Goal: Check status

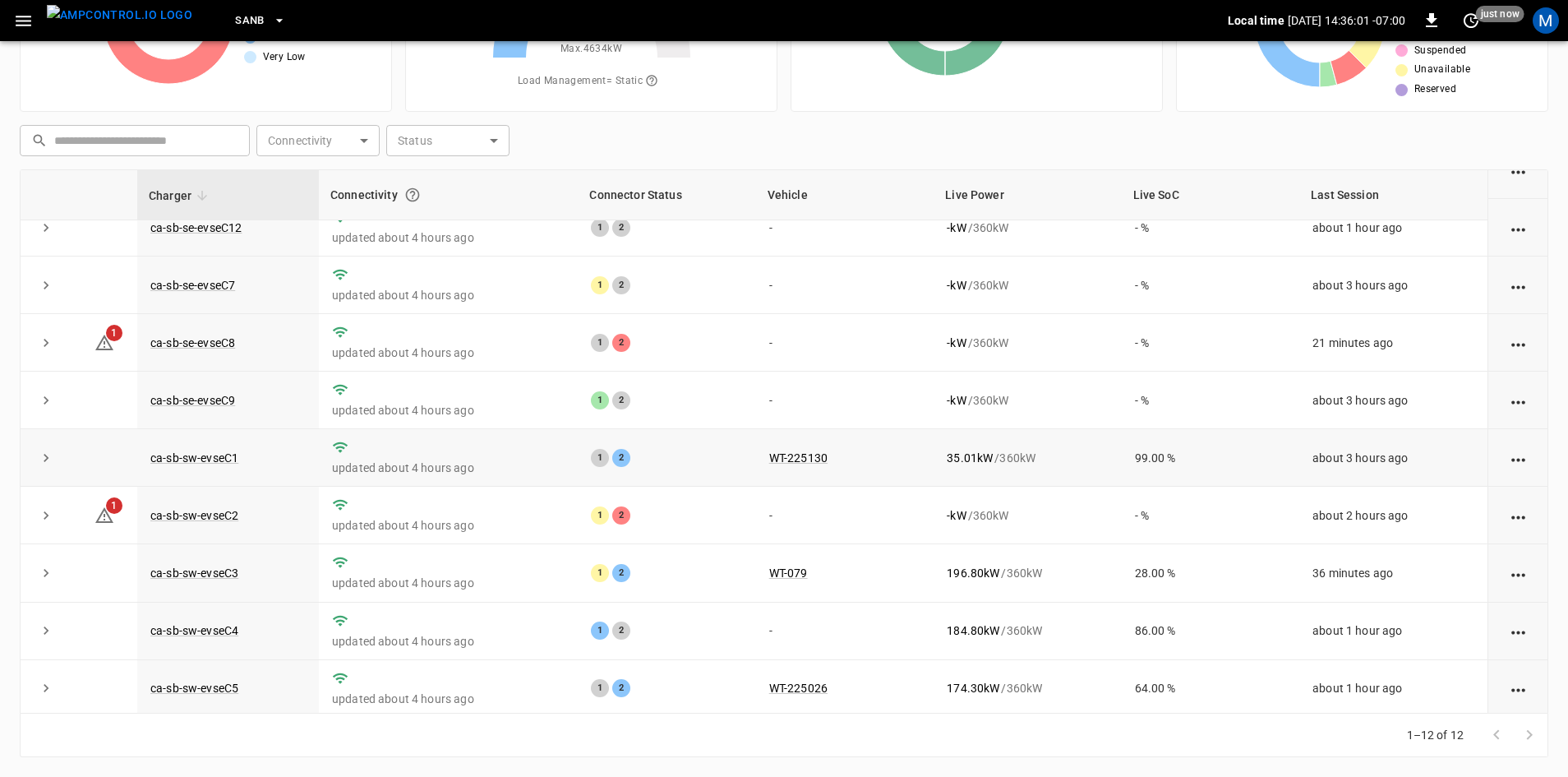
scroll to position [208, 0]
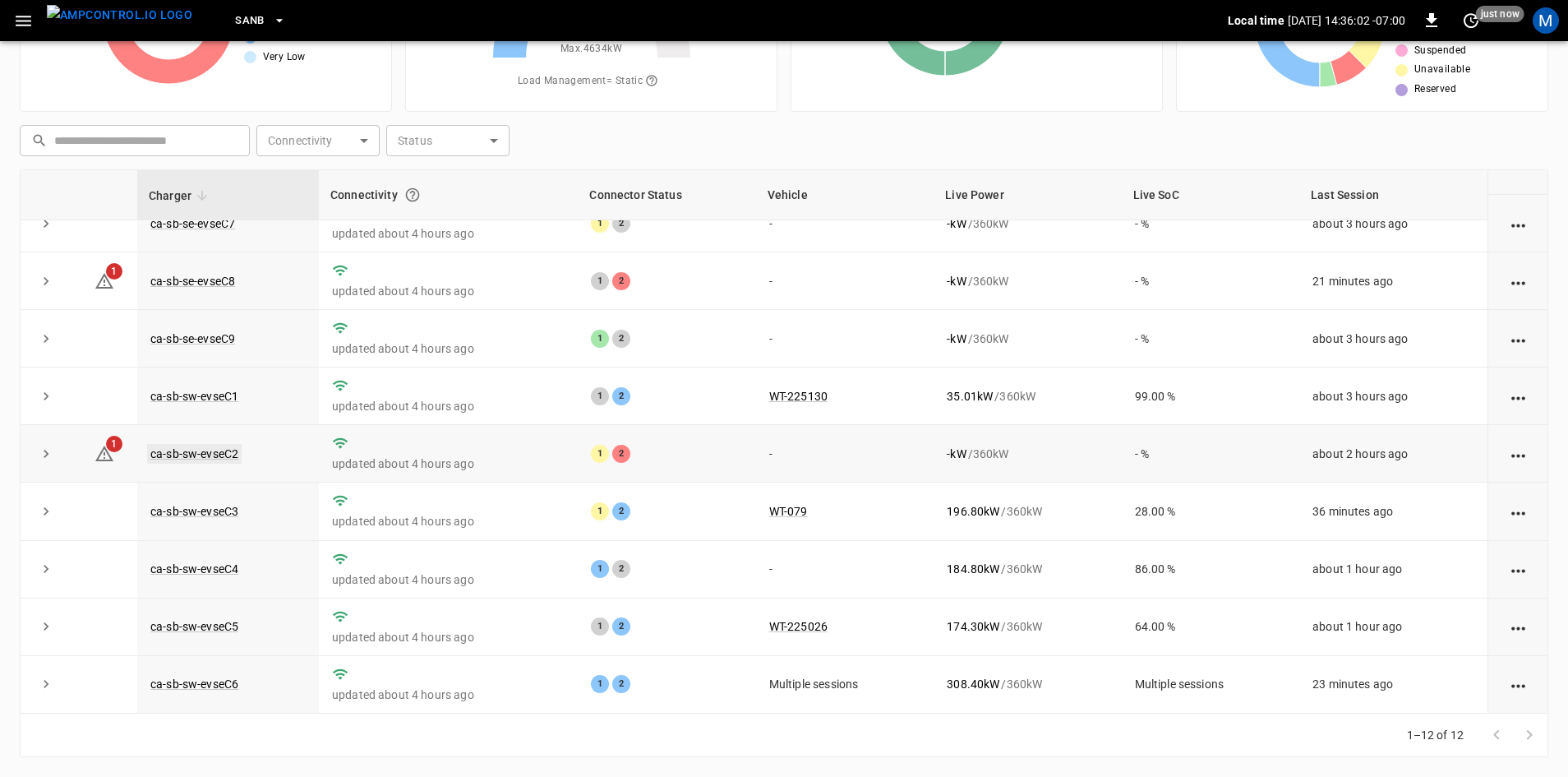
click at [233, 446] on link "ca-sb-sw-evseC2" at bounding box center [194, 454] width 94 height 20
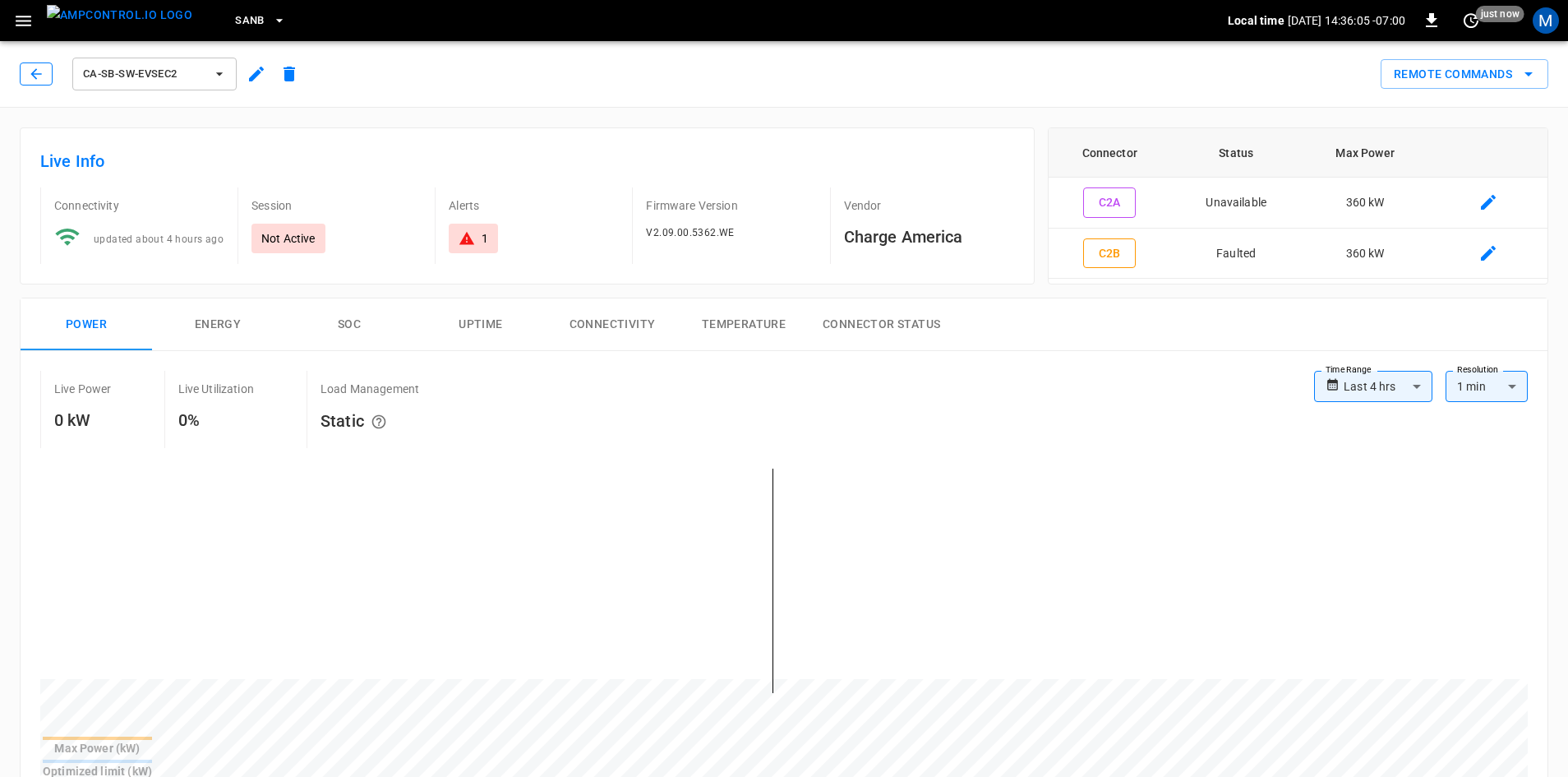
click at [33, 70] on icon "button" at bounding box center [37, 74] width 16 height 16
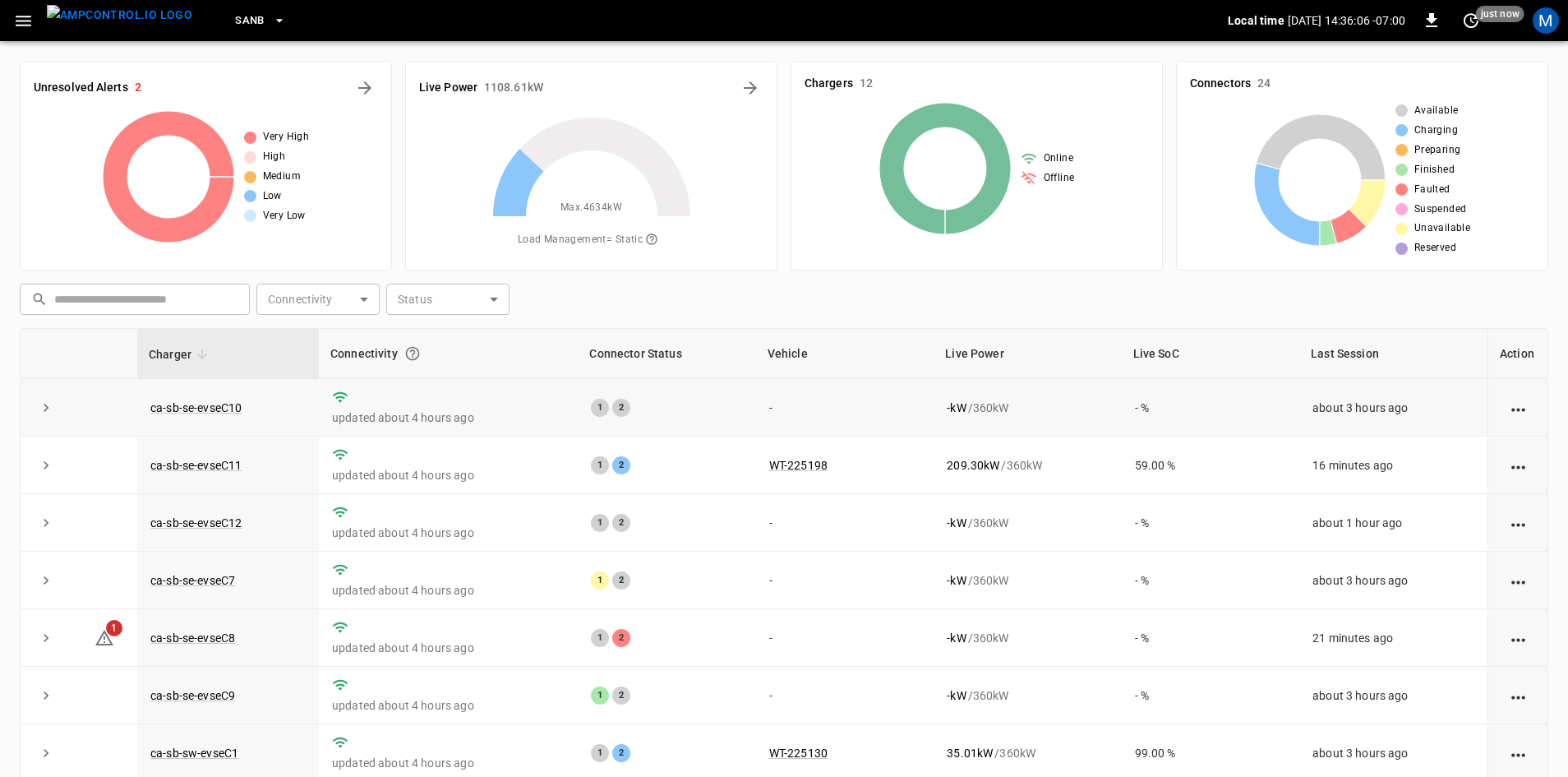
scroll to position [159, 0]
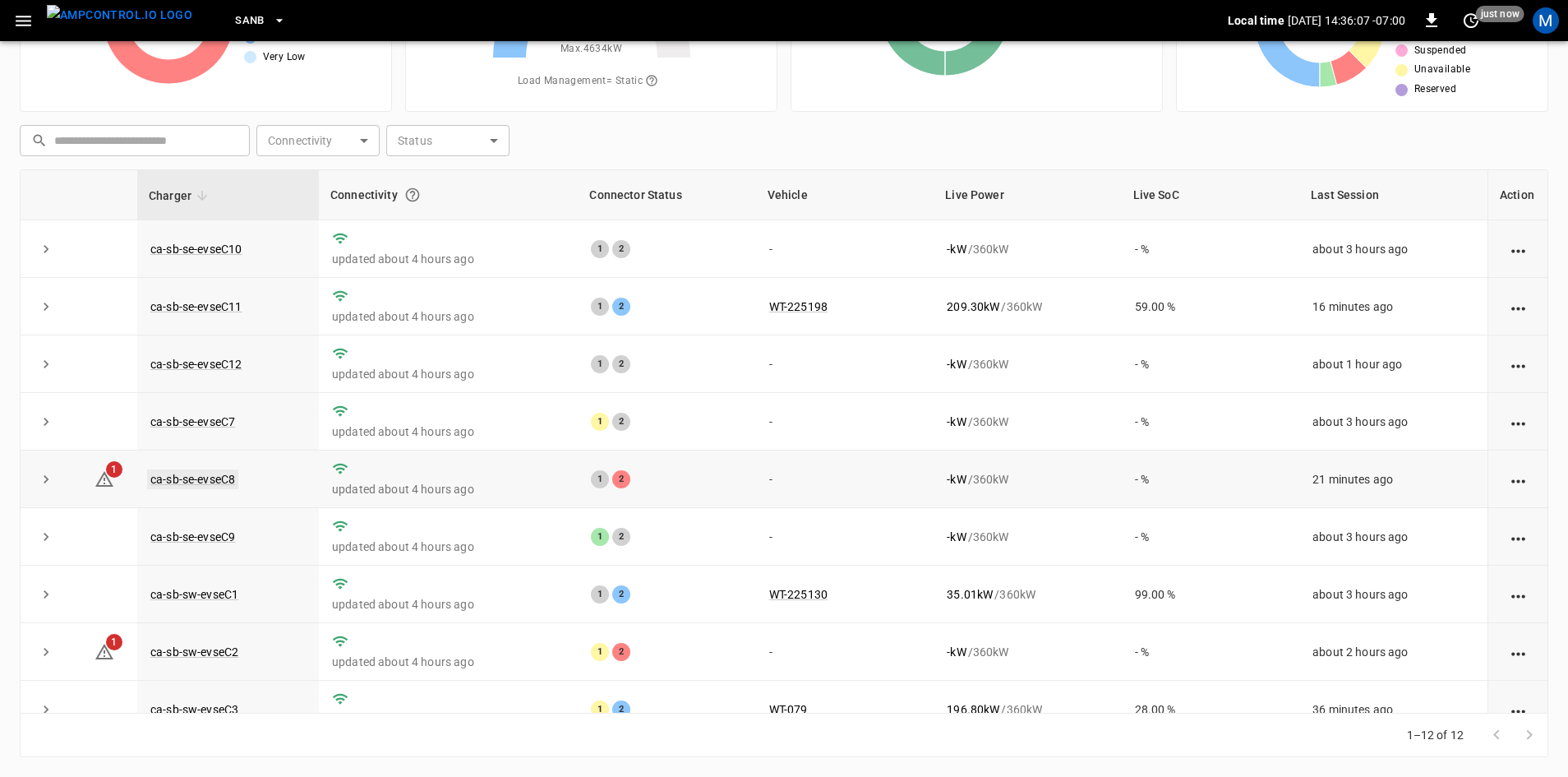
click at [183, 484] on link "ca-sb-se-evseC8" at bounding box center [193, 479] width 92 height 20
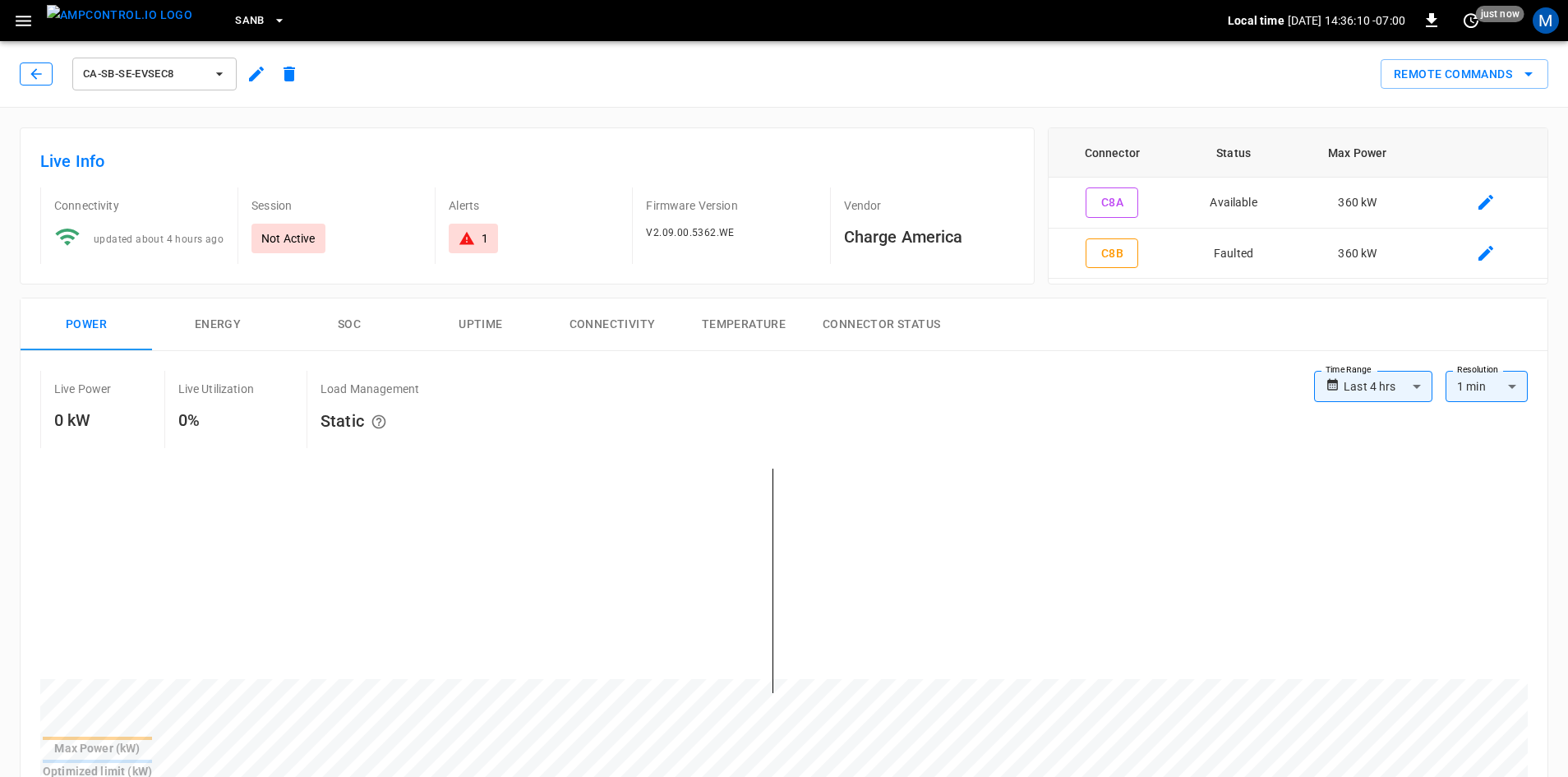
click at [32, 71] on icon "button" at bounding box center [37, 74] width 16 height 16
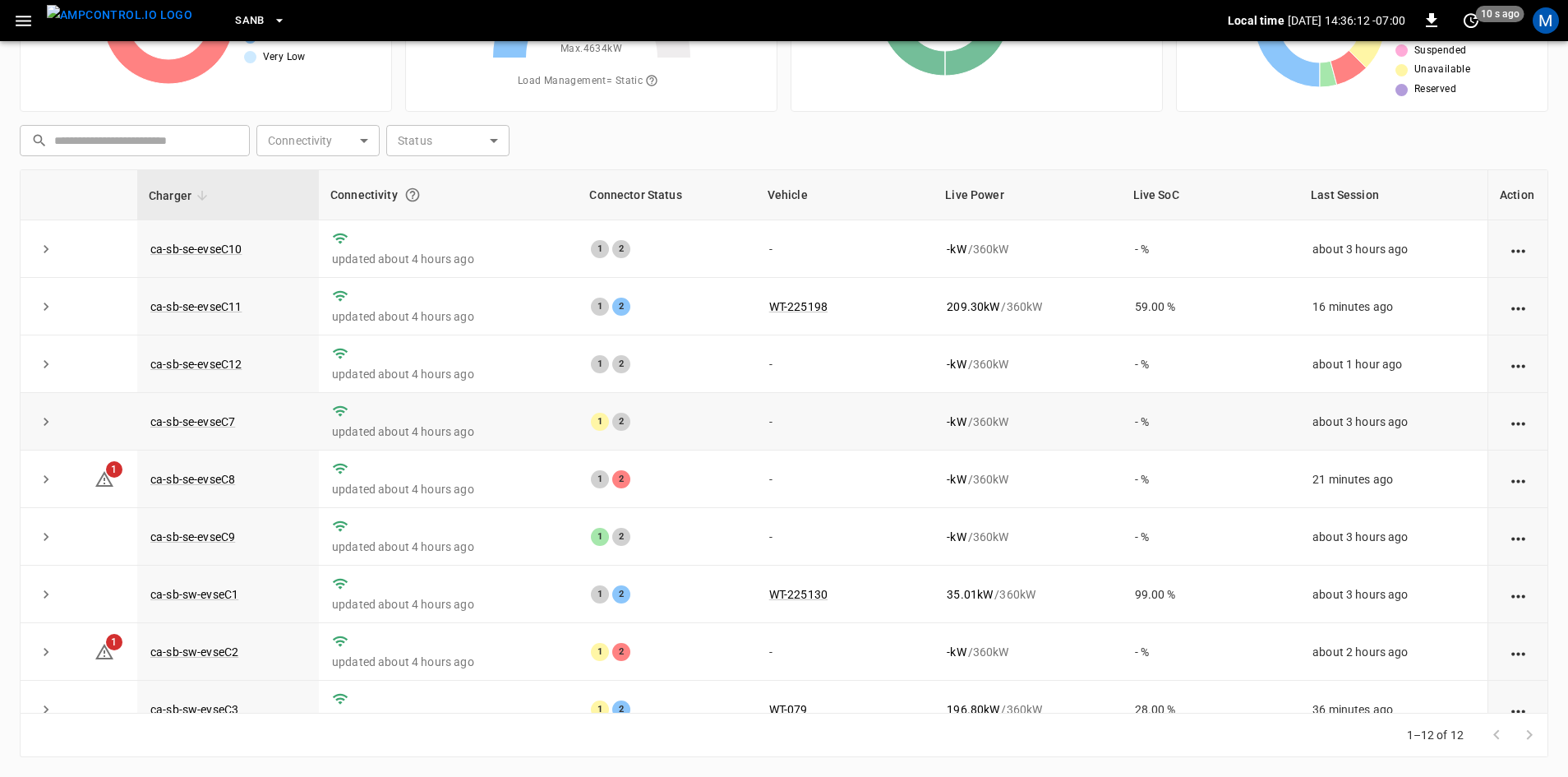
scroll to position [208, 0]
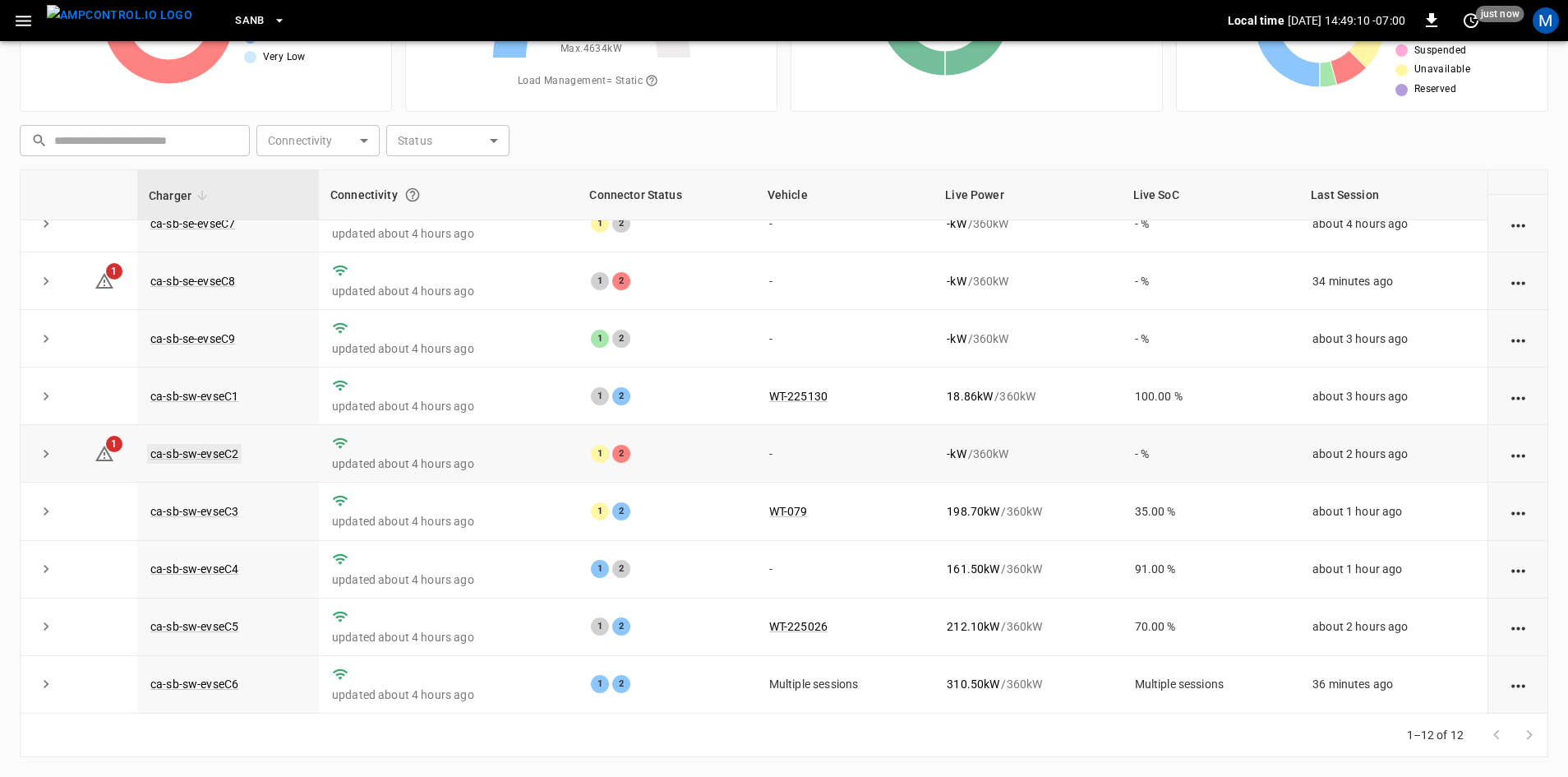
click at [214, 451] on link "ca-sb-sw-evseC2" at bounding box center [194, 454] width 94 height 20
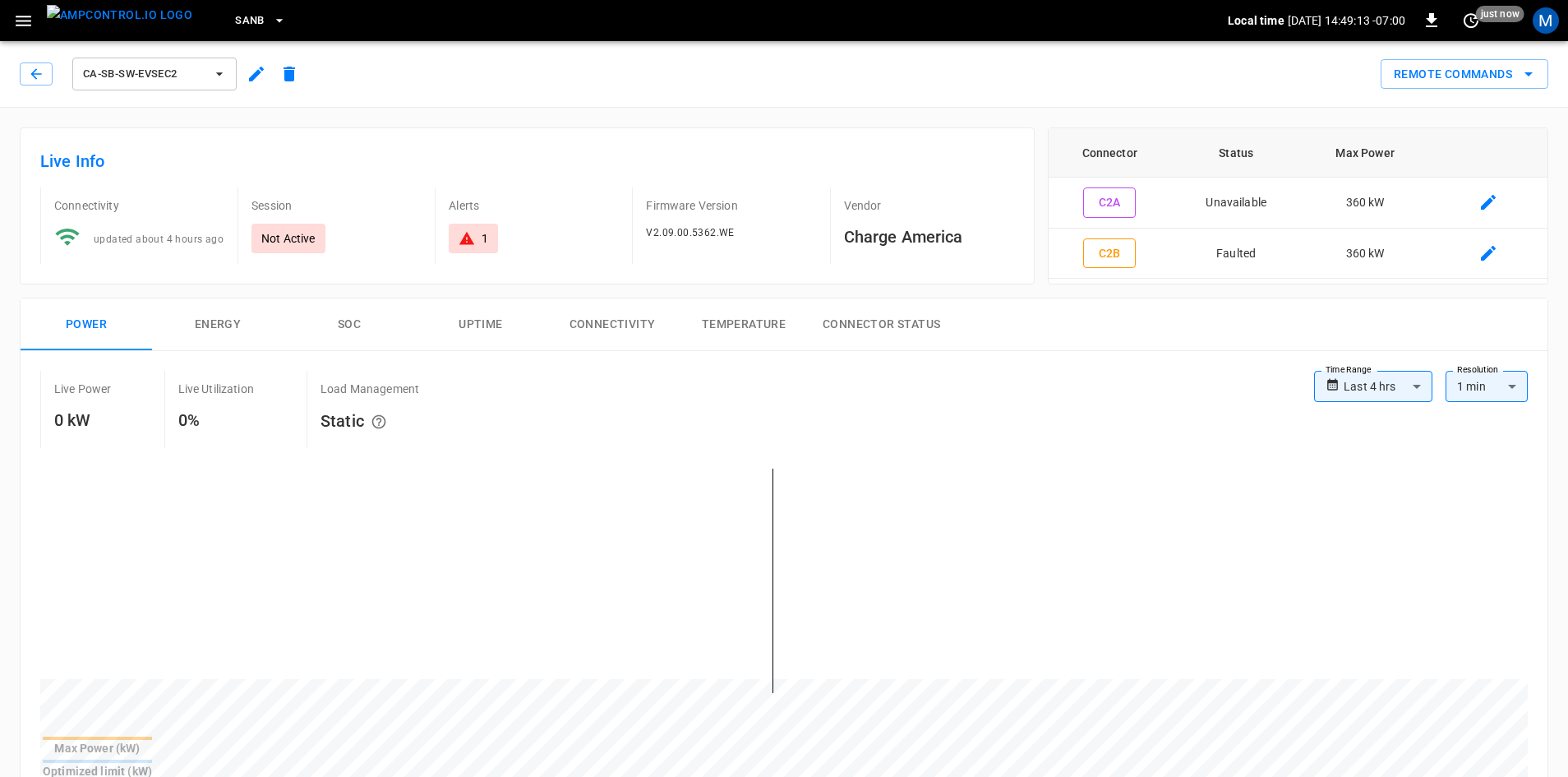
click at [16, 71] on div "ca-sb-sw-evseC2" at bounding box center [158, 71] width 292 height 46
click at [27, 69] on button "button" at bounding box center [37, 73] width 33 height 23
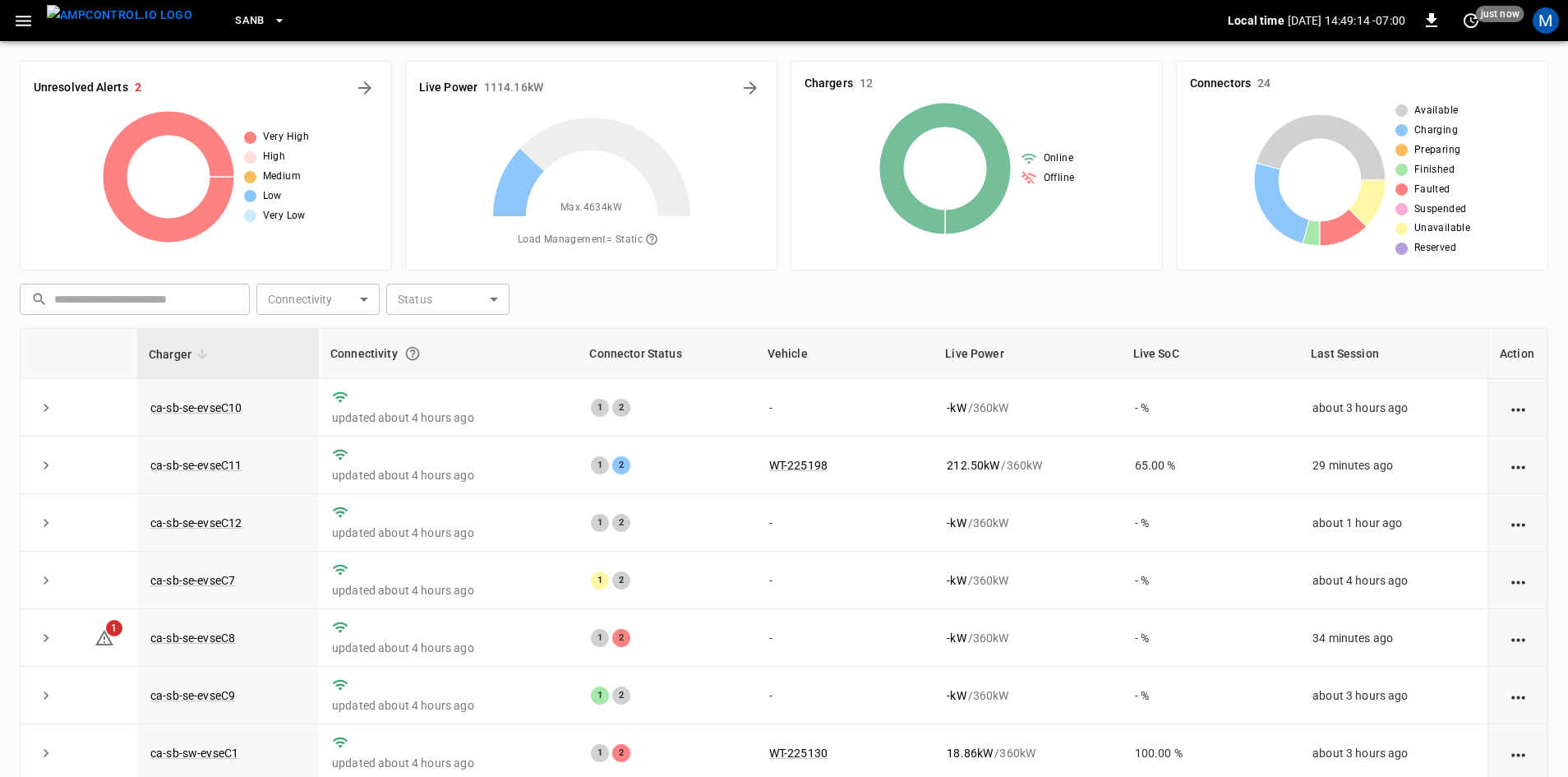
scroll to position [159, 0]
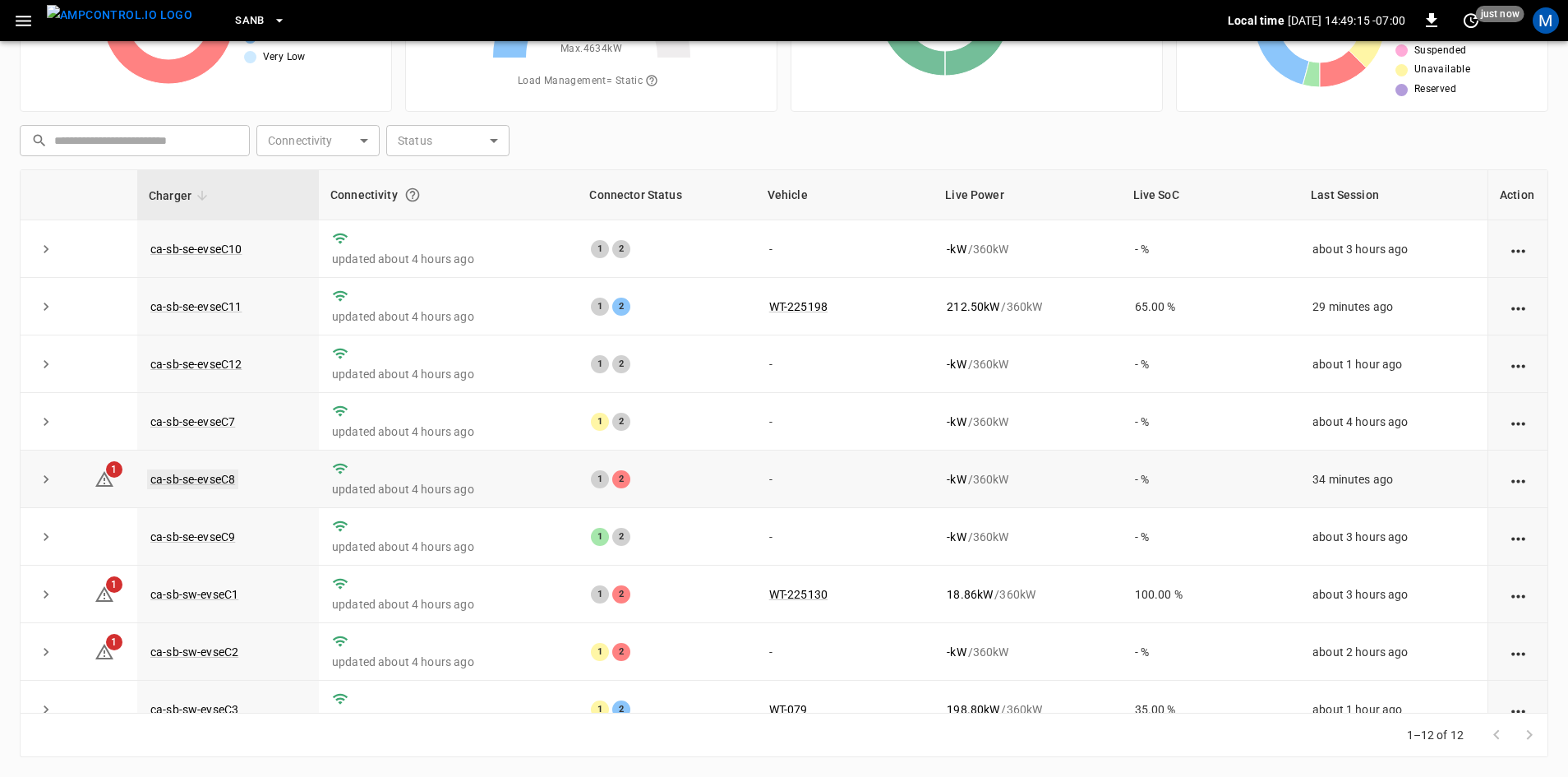
click at [181, 473] on link "ca-sb-se-evseC8" at bounding box center [193, 479] width 92 height 20
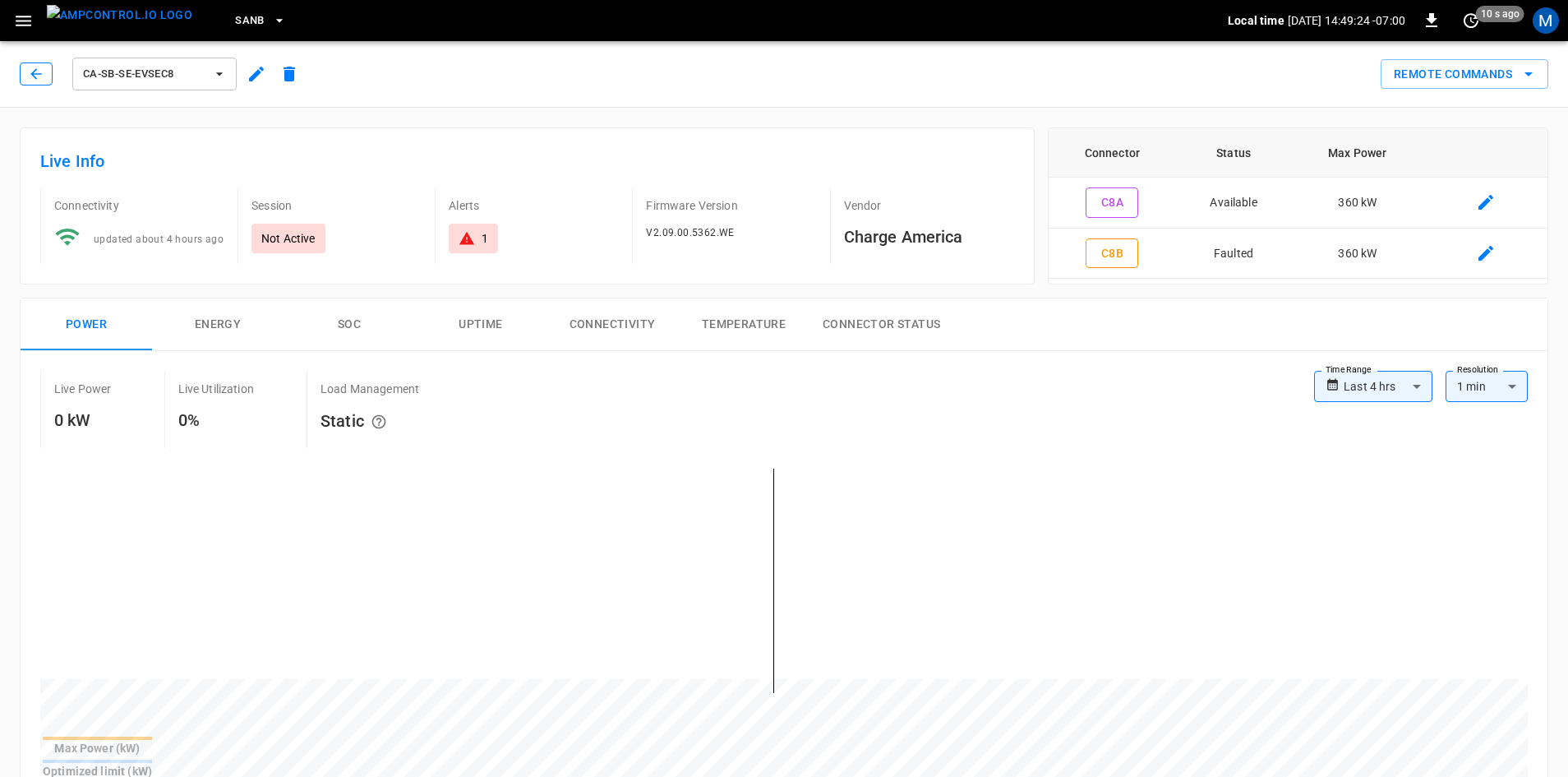
click at [43, 81] on icon "button" at bounding box center [37, 74] width 16 height 16
